Goal: Browse casually

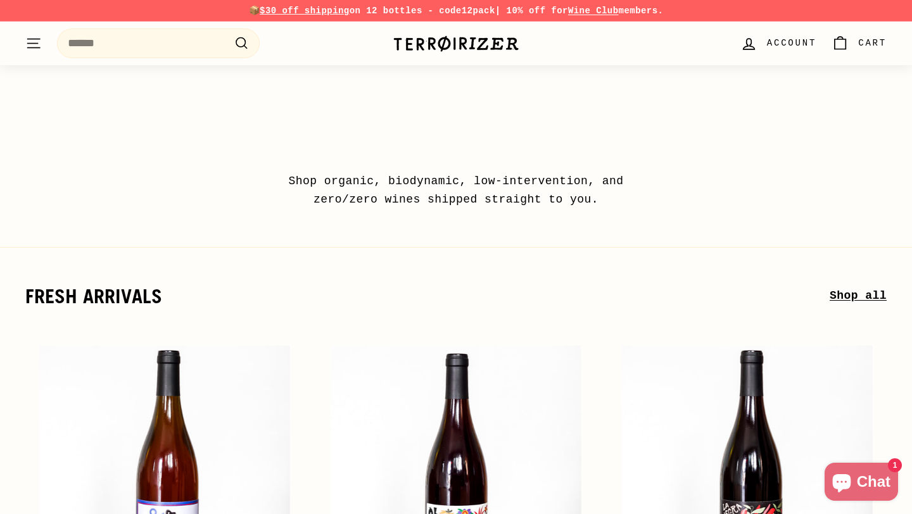
scroll to position [413, 0]
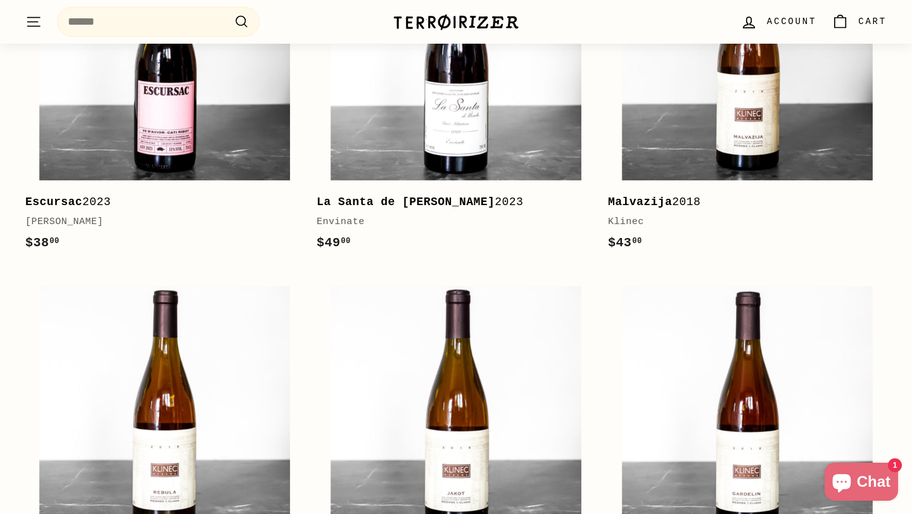
scroll to position [1638, 0]
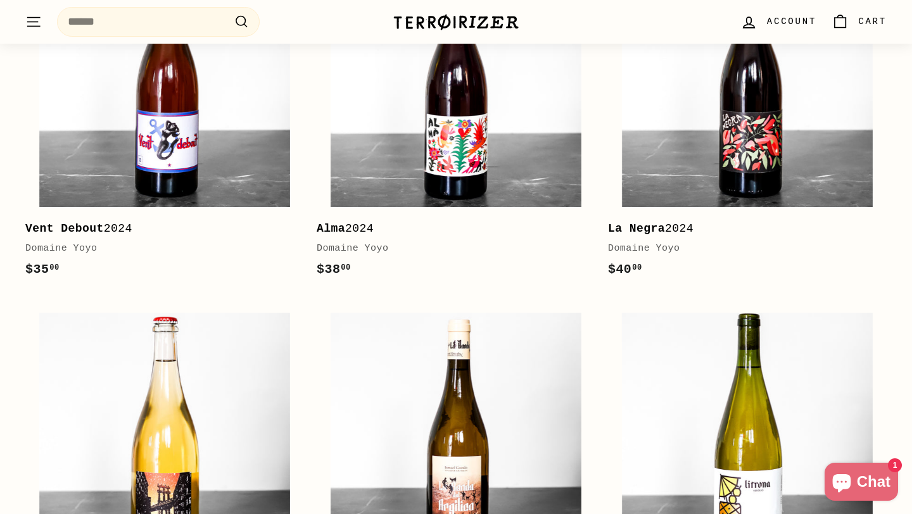
scroll to position [717, 0]
